Goal: Information Seeking & Learning: Find contact information

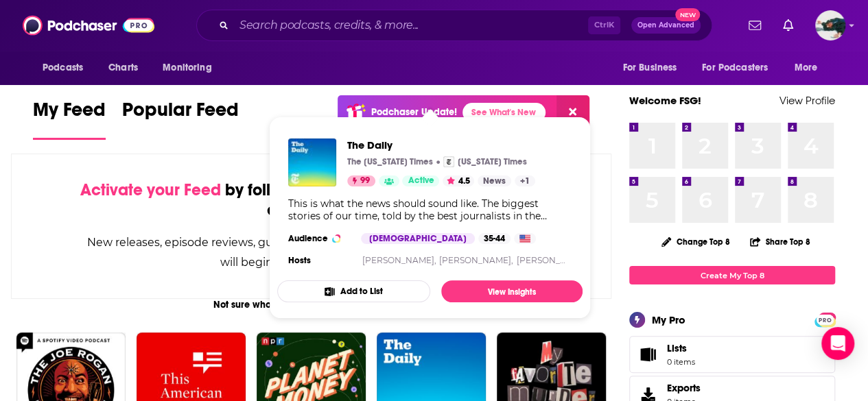
scroll to position [5, 0]
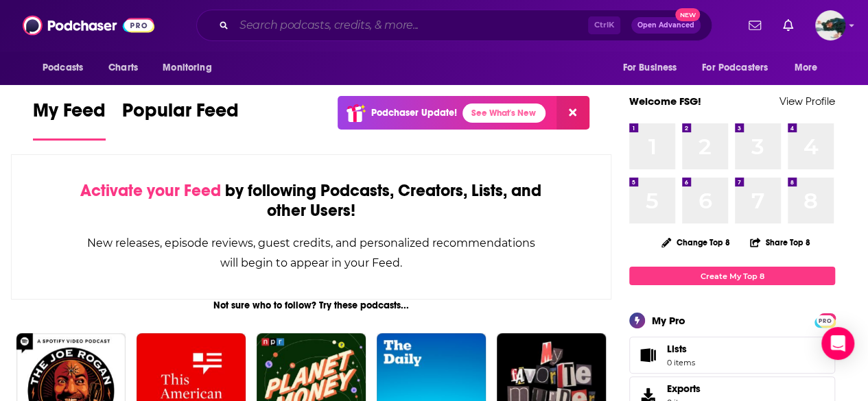
click at [387, 32] on input "Search podcasts, credits, & more..." at bounding box center [411, 25] width 354 height 22
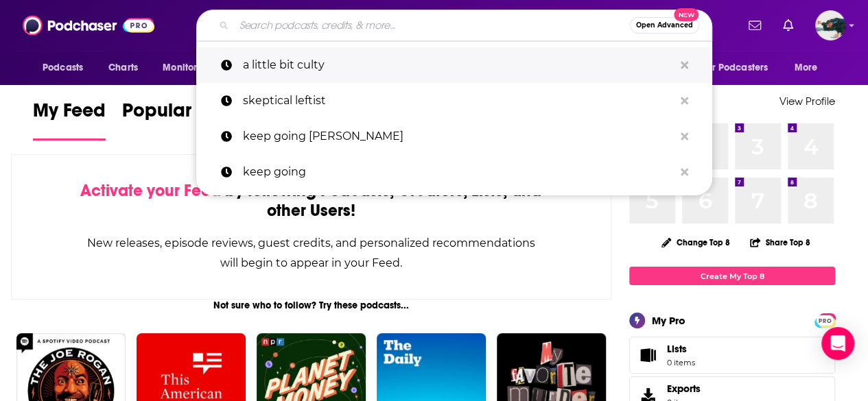
click at [305, 75] on p "a little bit culty" at bounding box center [458, 65] width 431 height 36
type input "a little bit culty"
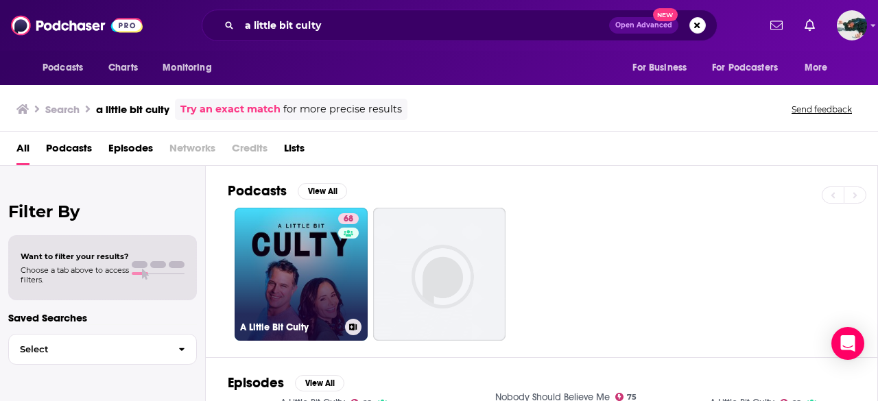
click at [266, 292] on link "68 A Little Bit Culty" at bounding box center [301, 274] width 133 height 133
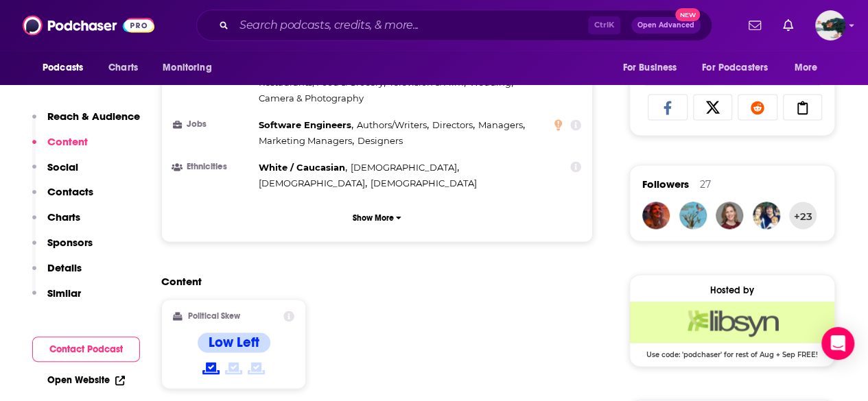
scroll to position [411, 0]
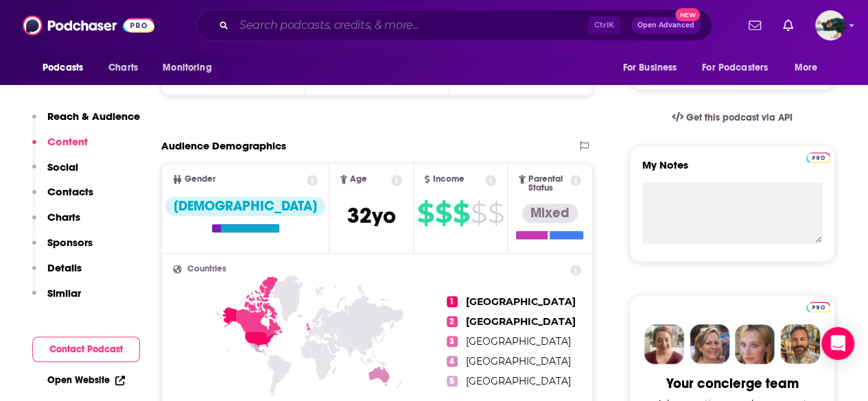
click at [399, 23] on input "Search podcasts, credits, & more..." at bounding box center [411, 25] width 354 height 22
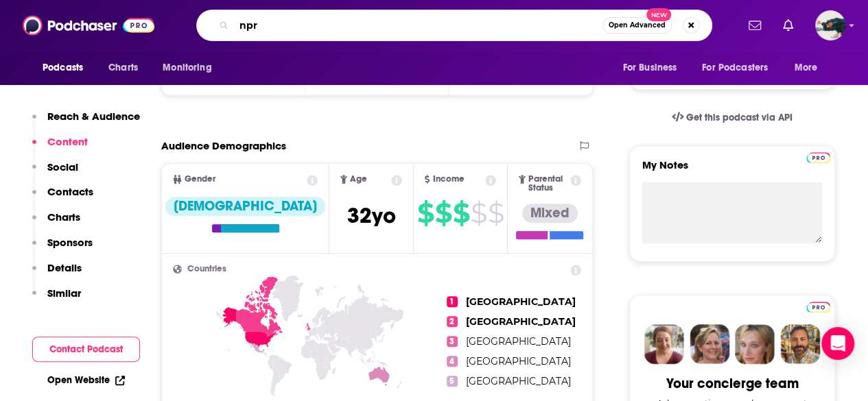
type input "npr"
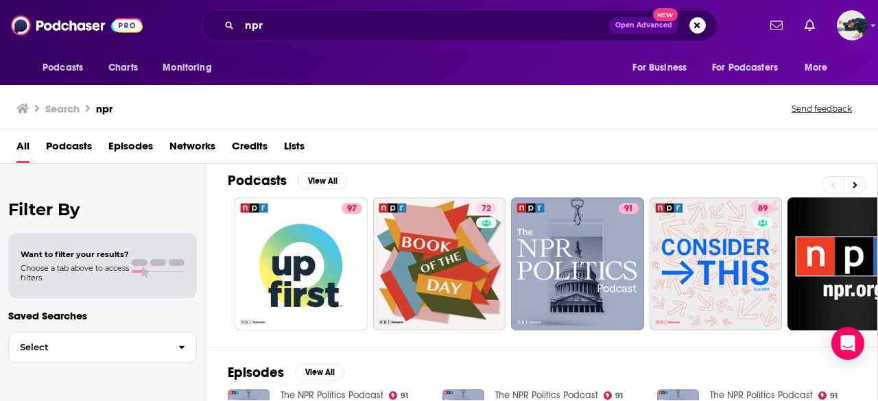
scroll to position [14, 0]
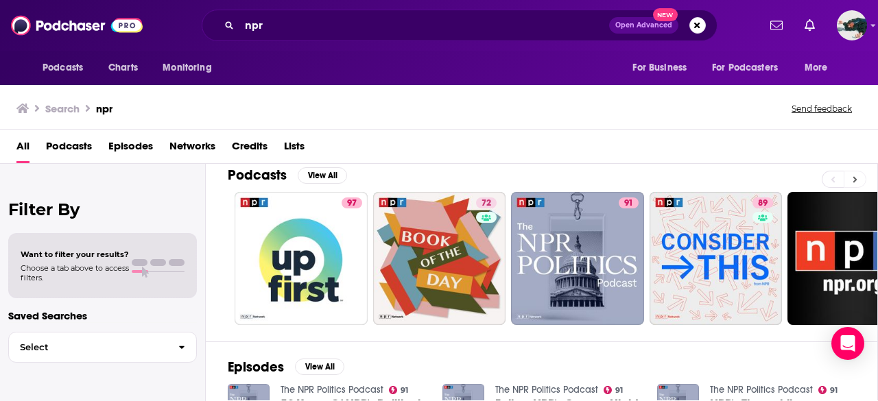
click at [858, 182] on button at bounding box center [855, 179] width 23 height 17
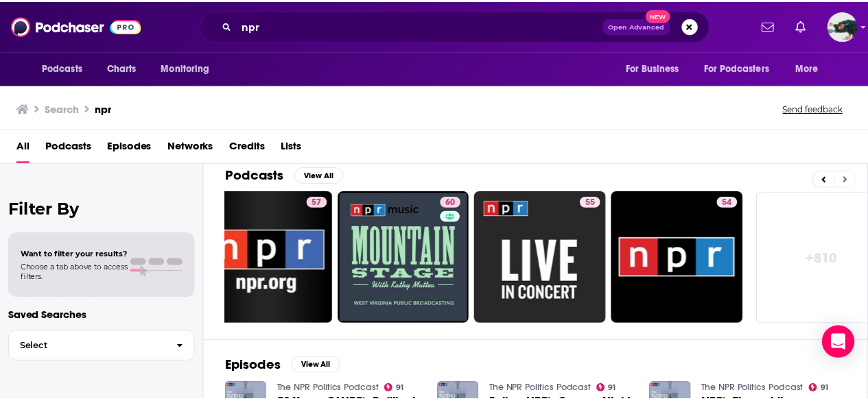
scroll to position [0, 609]
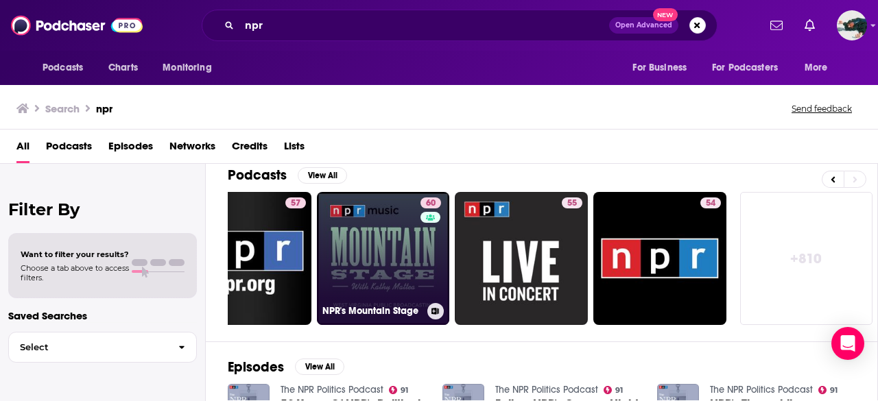
click at [388, 283] on link "60 NPR's Mountain Stage" at bounding box center [383, 258] width 133 height 133
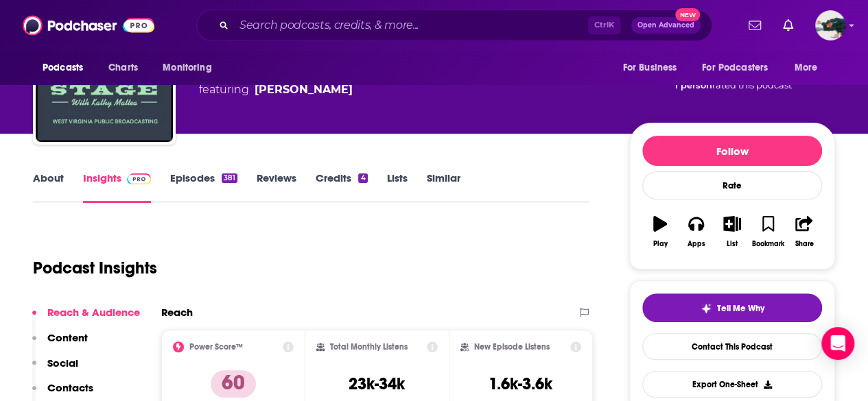
scroll to position [89, 0]
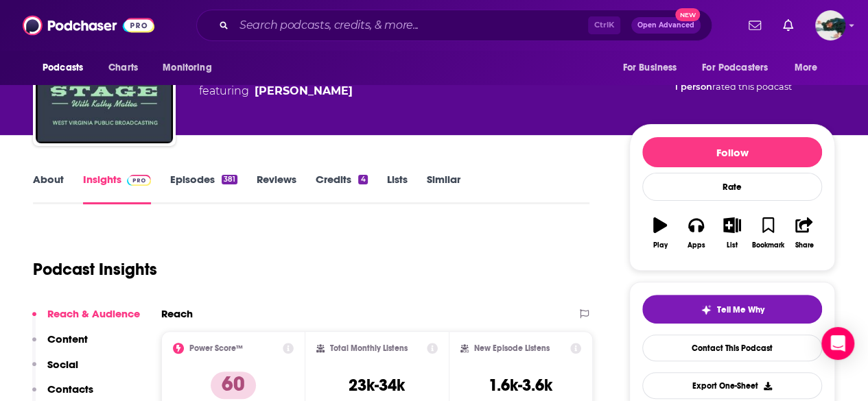
click at [51, 195] on link "About" at bounding box center [48, 189] width 31 height 32
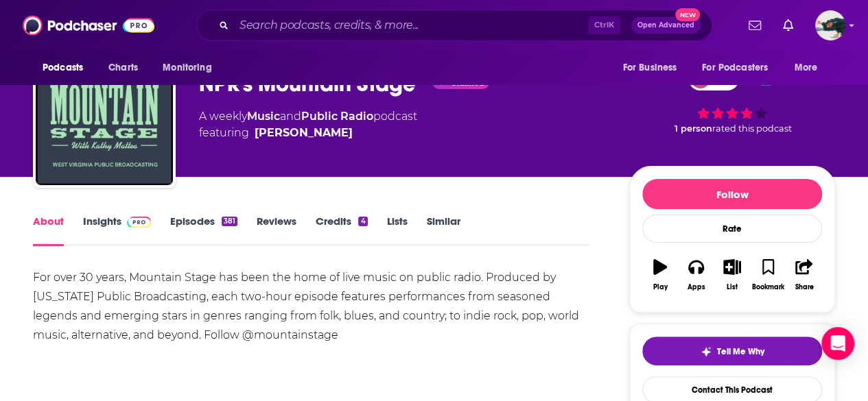
scroll to position [29, 0]
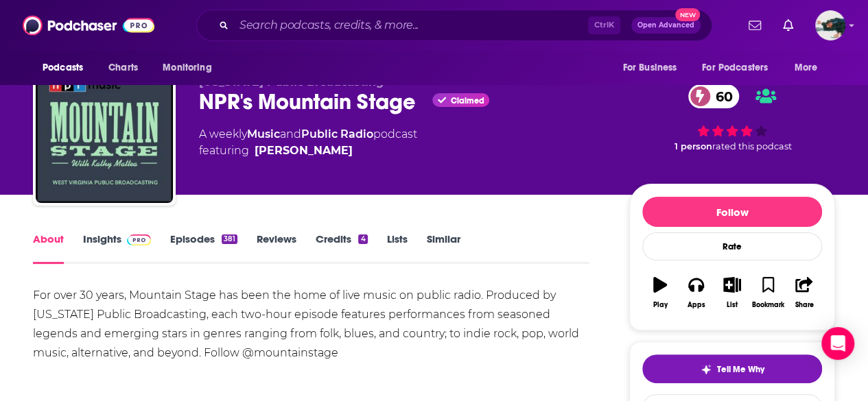
click at [110, 248] on link "Insights" at bounding box center [117, 249] width 68 height 32
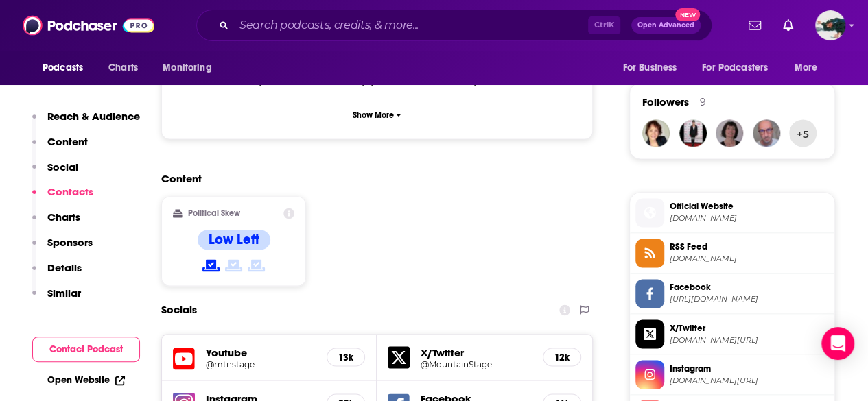
scroll to position [1324, 0]
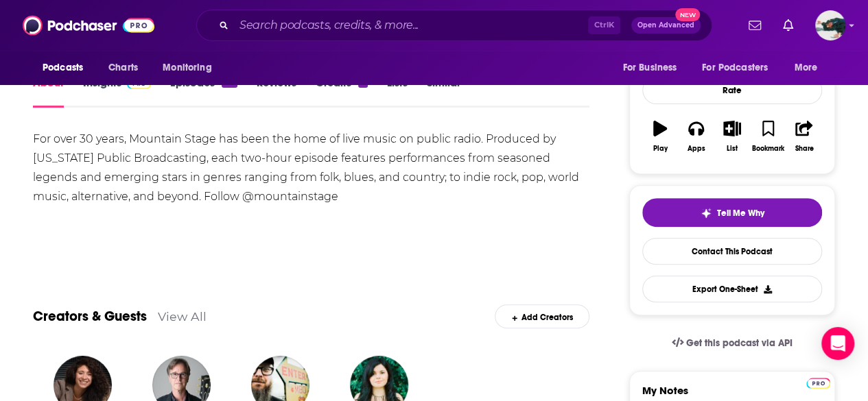
scroll to position [115, 0]
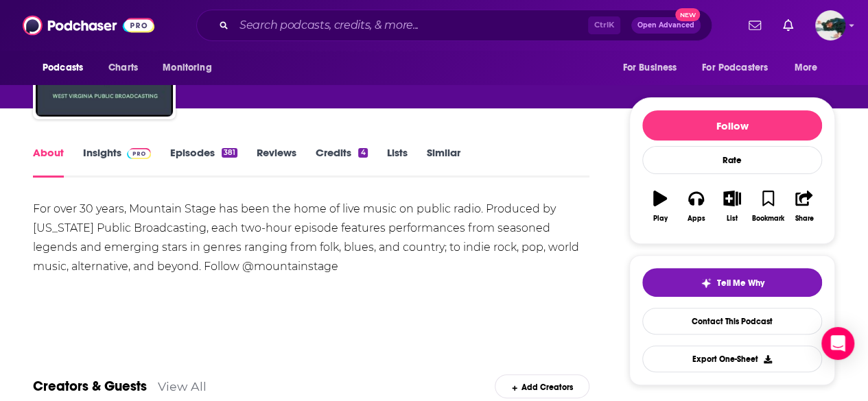
click at [108, 150] on link "Insights" at bounding box center [117, 162] width 68 height 32
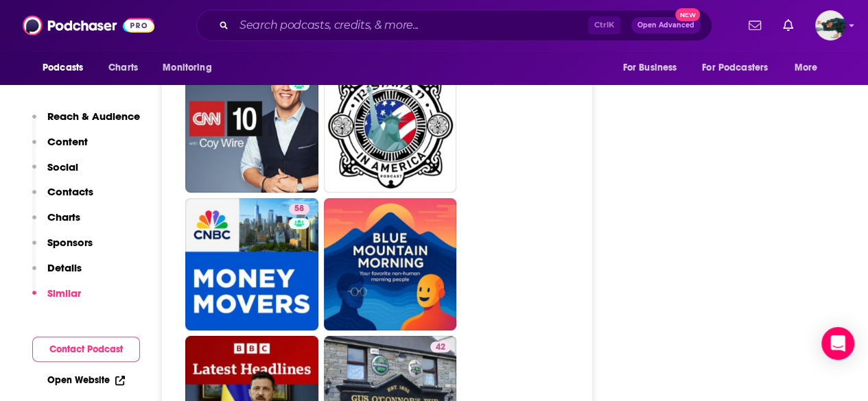
scroll to position [2966, 0]
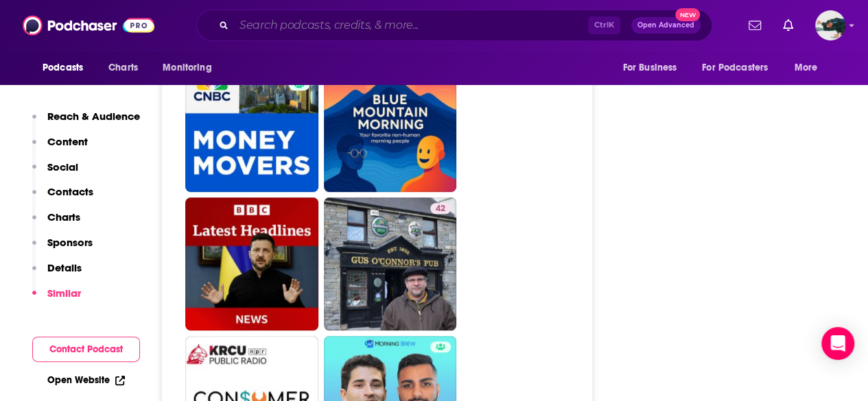
click at [398, 32] on input "Search podcasts, credits, & more..." at bounding box center [411, 25] width 354 height 22
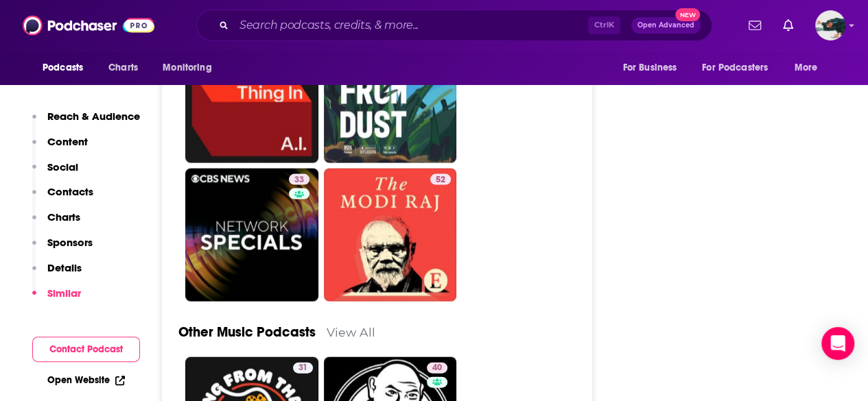
scroll to position [4293, 0]
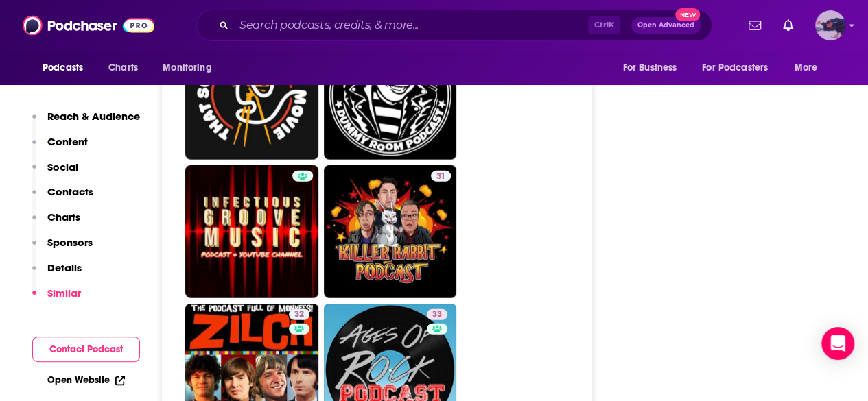
click at [845, 27] on img "Logged in as fsg.publicity" at bounding box center [830, 25] width 30 height 30
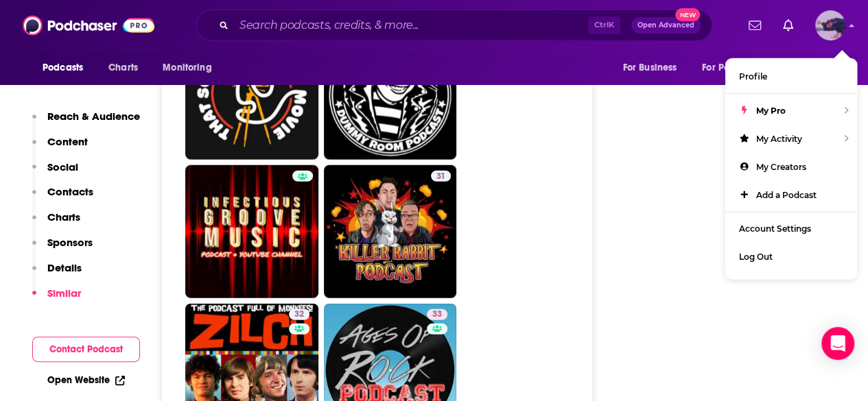
click at [845, 27] on img "Logged in as fsg.publicity" at bounding box center [830, 25] width 30 height 30
click at [768, 235] on link "Account Settings" at bounding box center [791, 229] width 132 height 28
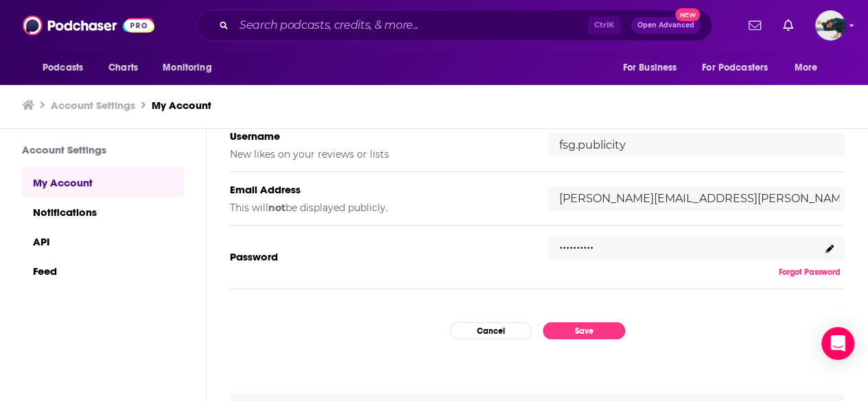
scroll to position [197, 0]
click at [64, 208] on link "Notifications" at bounding box center [103, 212] width 162 height 30
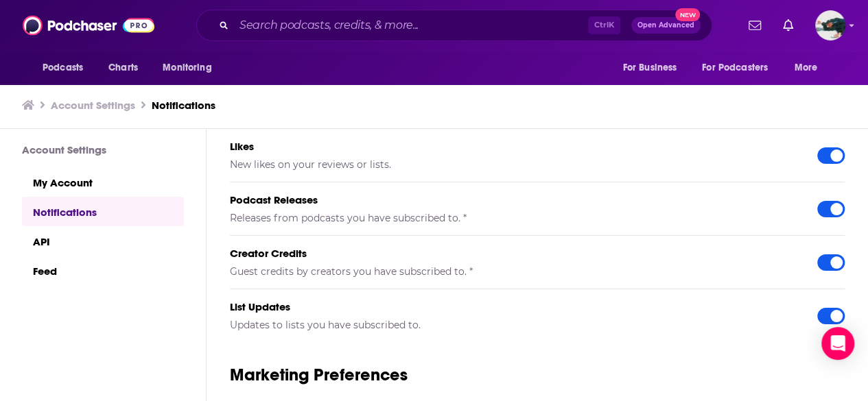
scroll to position [239, 0]
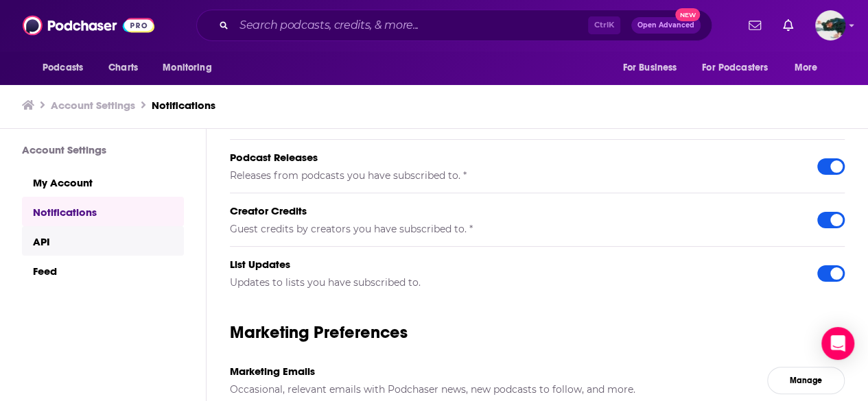
click at [30, 233] on link "API" at bounding box center [103, 241] width 162 height 30
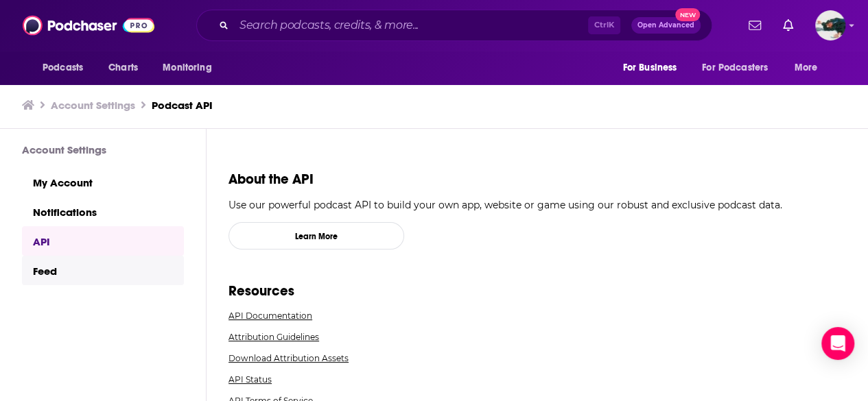
click at [84, 262] on link "Feed" at bounding box center [103, 271] width 162 height 30
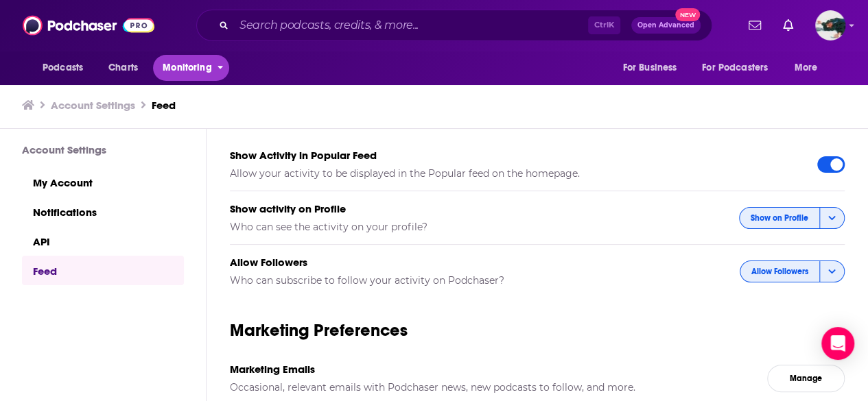
click at [210, 61] on span "Monitoring" at bounding box center [187, 67] width 49 height 19
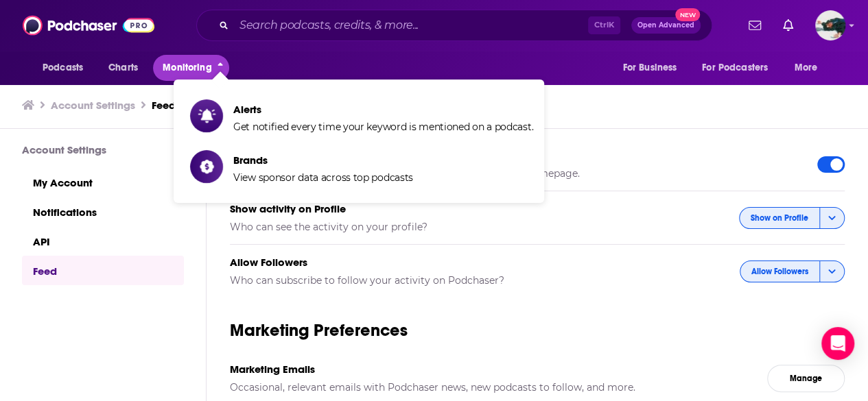
click at [210, 61] on span "Monitoring" at bounding box center [187, 67] width 49 height 19
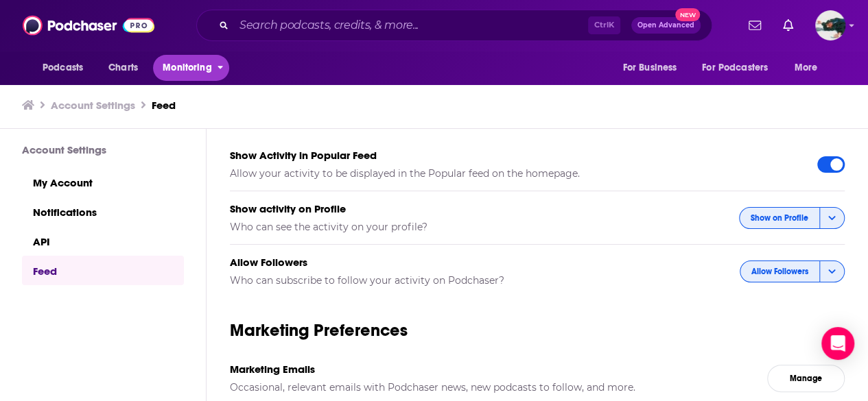
click at [210, 61] on span "Monitoring" at bounding box center [187, 67] width 49 height 19
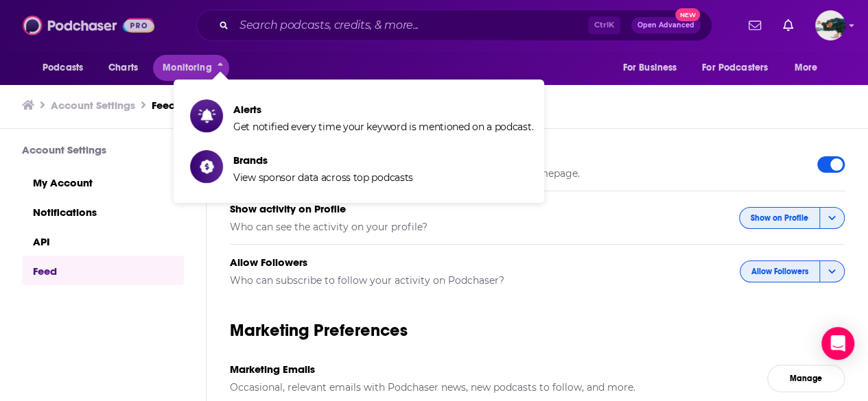
click at [56, 21] on img at bounding box center [89, 25] width 132 height 26
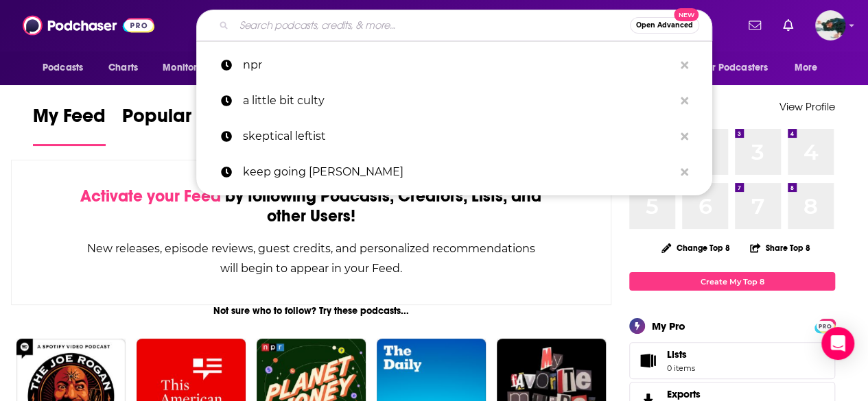
click at [467, 34] on input "Search podcasts, credits, & more..." at bounding box center [432, 25] width 396 height 22
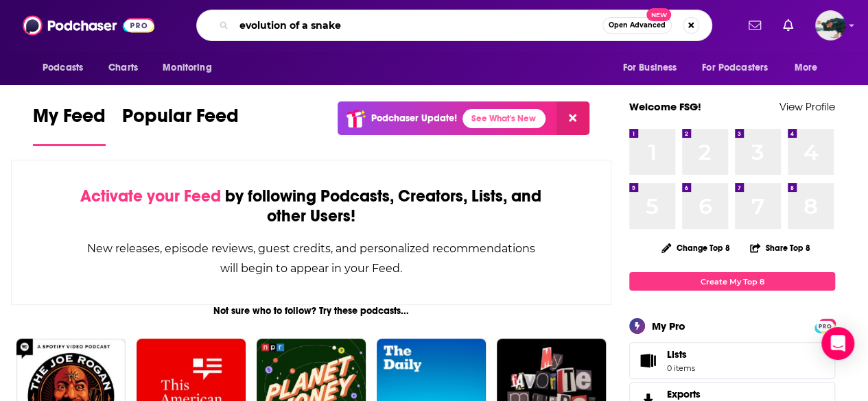
type input "evolution of a snake"
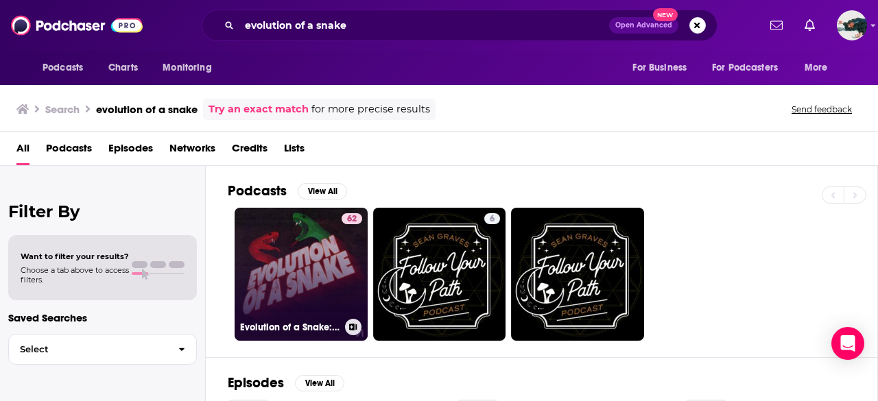
click at [298, 309] on link "62 Evolution of a Snake: The [PERSON_NAME] Fan Podcast" at bounding box center [301, 274] width 133 height 133
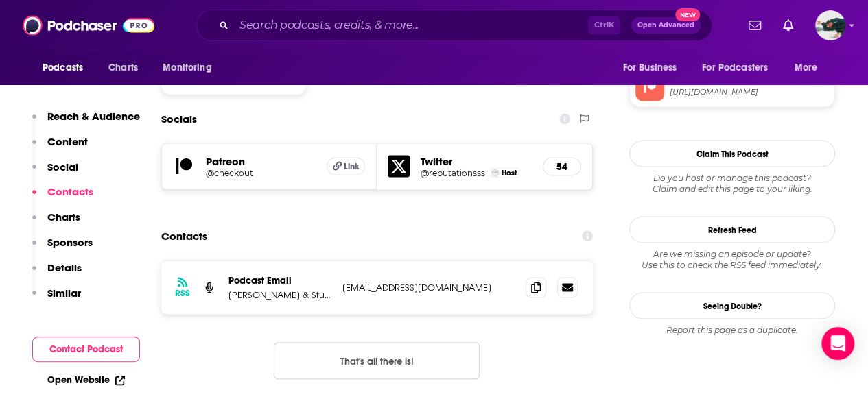
scroll to position [1180, 0]
click at [537, 281] on icon at bounding box center [536, 286] width 10 height 11
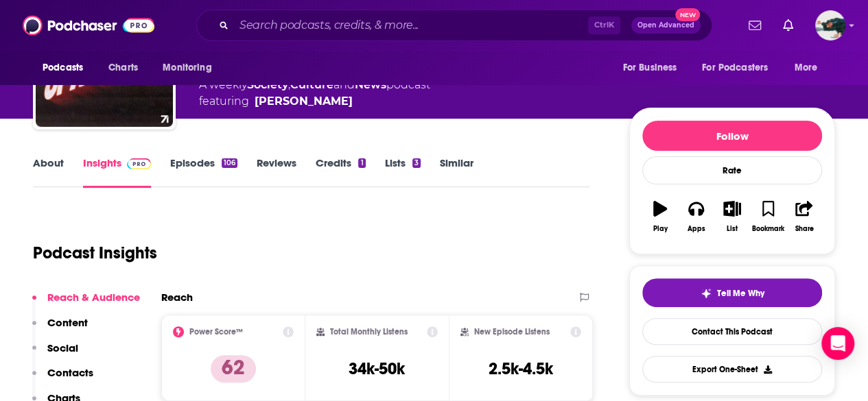
scroll to position [0, 0]
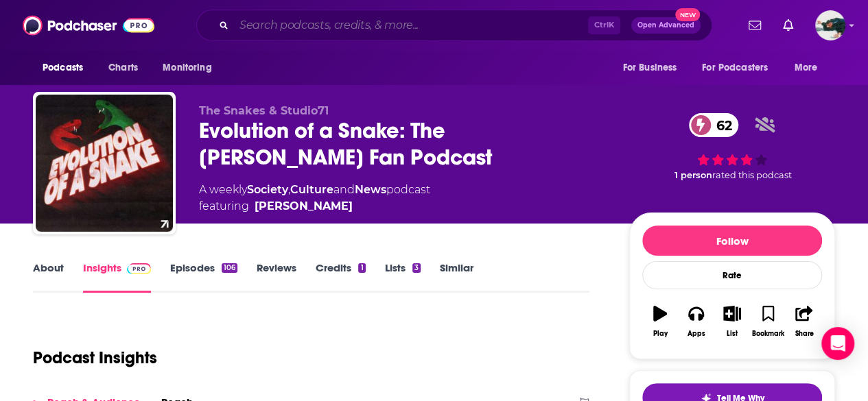
click at [469, 20] on input "Search podcasts, credits, & more..." at bounding box center [411, 25] width 354 height 22
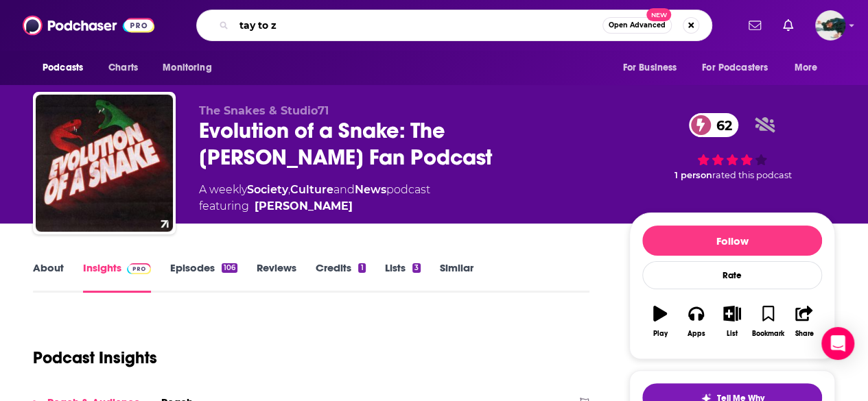
type input "tay to z"
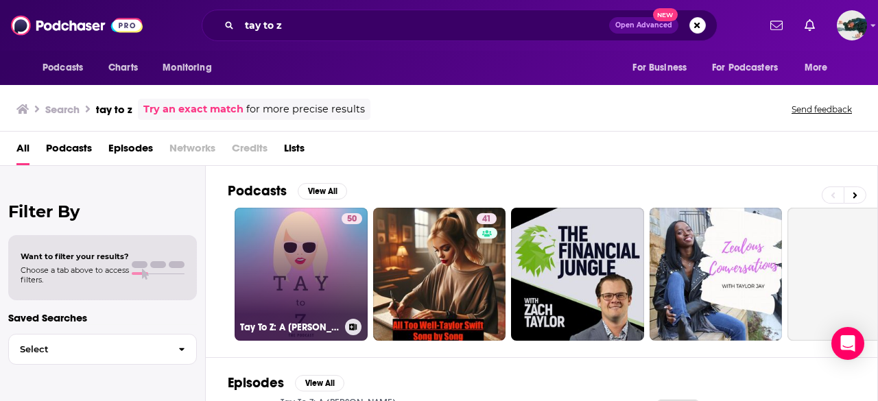
click at [298, 268] on link "50 Tay To Z: A [PERSON_NAME] Podcast" at bounding box center [301, 274] width 133 height 133
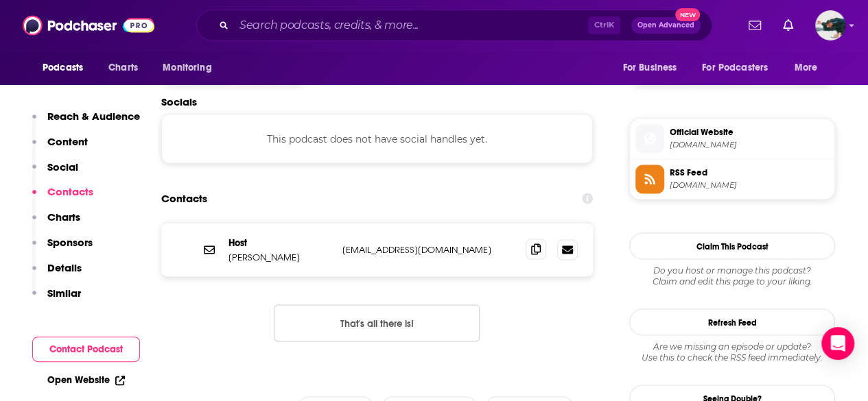
scroll to position [1171, 0]
click at [529, 240] on div at bounding box center [552, 250] width 52 height 21
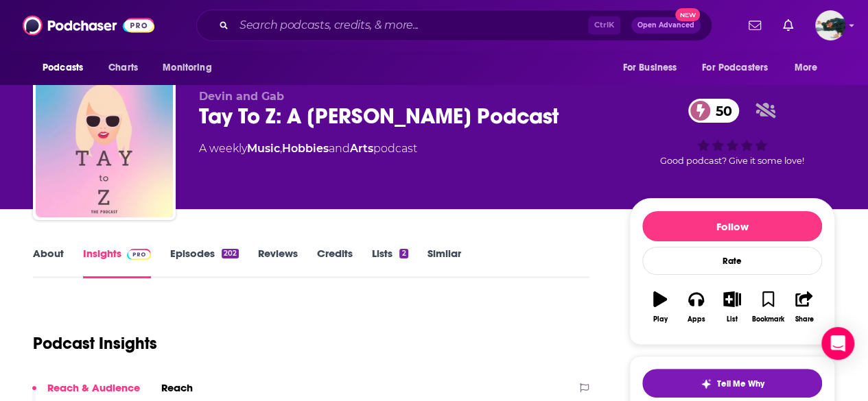
scroll to position [0, 0]
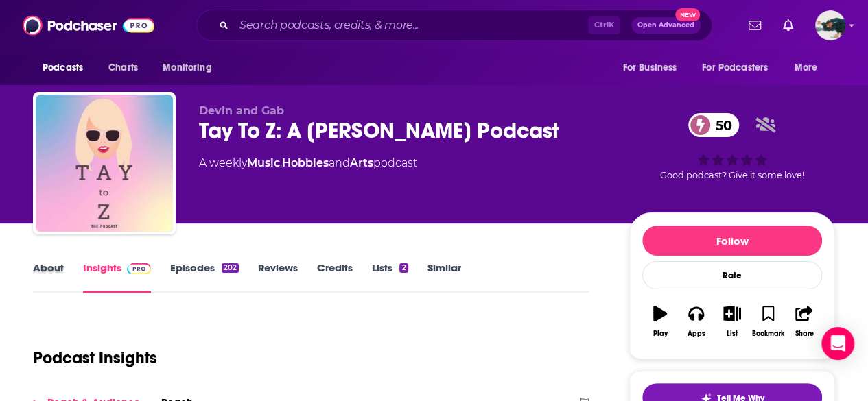
click at [64, 283] on div "About" at bounding box center [58, 277] width 50 height 32
click at [58, 274] on link "About" at bounding box center [48, 277] width 31 height 32
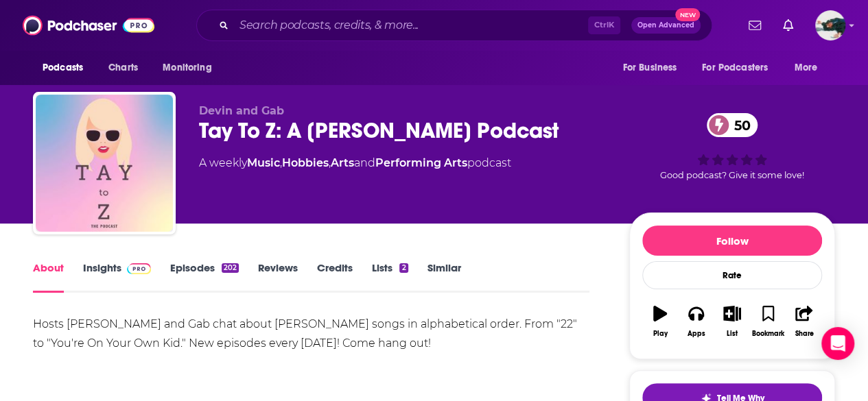
click at [89, 273] on link "Insights" at bounding box center [117, 277] width 68 height 32
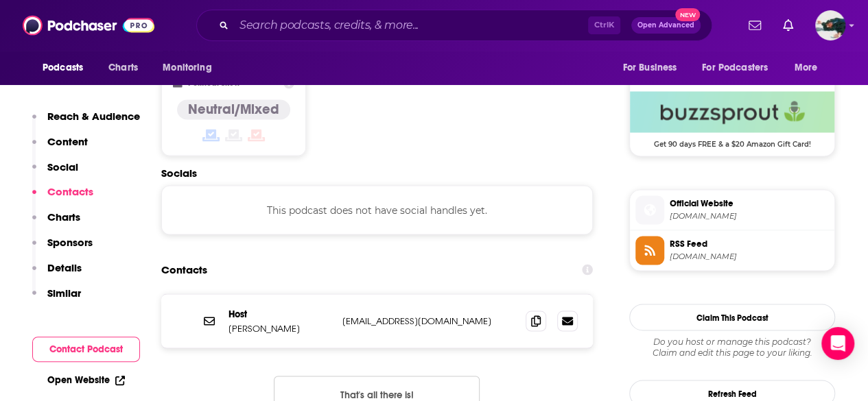
scroll to position [1102, 0]
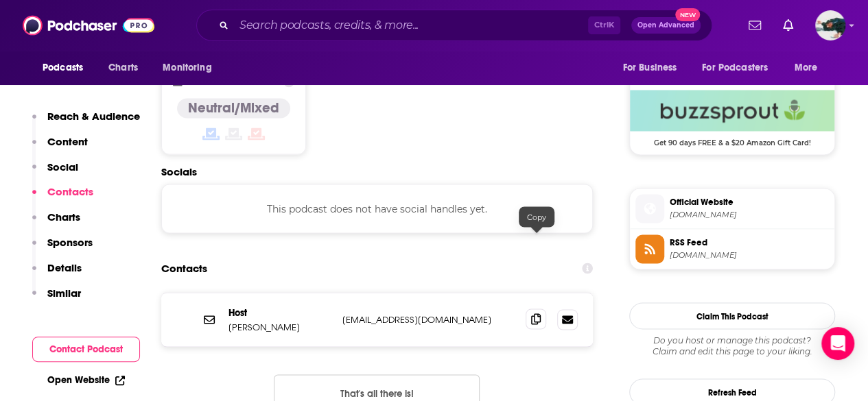
click at [539, 314] on icon at bounding box center [536, 319] width 10 height 11
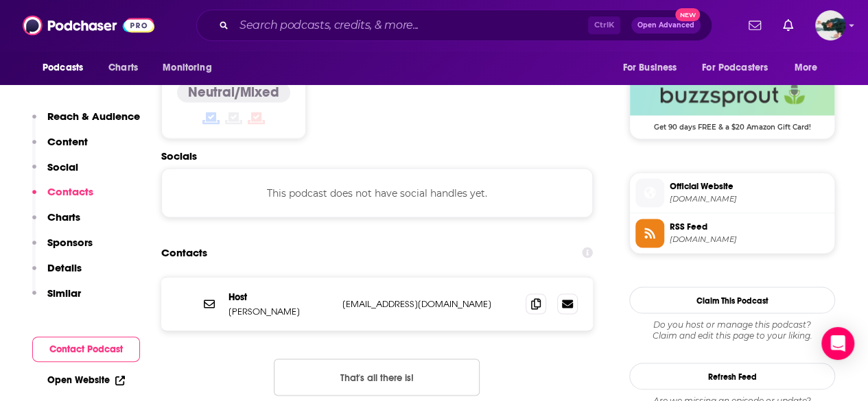
scroll to position [1117, 0]
click at [274, 306] on p "[PERSON_NAME]" at bounding box center [279, 312] width 103 height 12
drag, startPoint x: 256, startPoint y: 234, endPoint x: 327, endPoint y: 237, distance: 71.4
click at [327, 306] on p "[PERSON_NAME]" at bounding box center [279, 312] width 103 height 12
click at [375, 278] on div "Host [PERSON_NAME]-Nieporent [EMAIL_ADDRESS][DOMAIN_NAME] [EMAIL_ADDRESS][DOMAI…" at bounding box center [377, 305] width 432 height 54
